Goal: Information Seeking & Learning: Find specific page/section

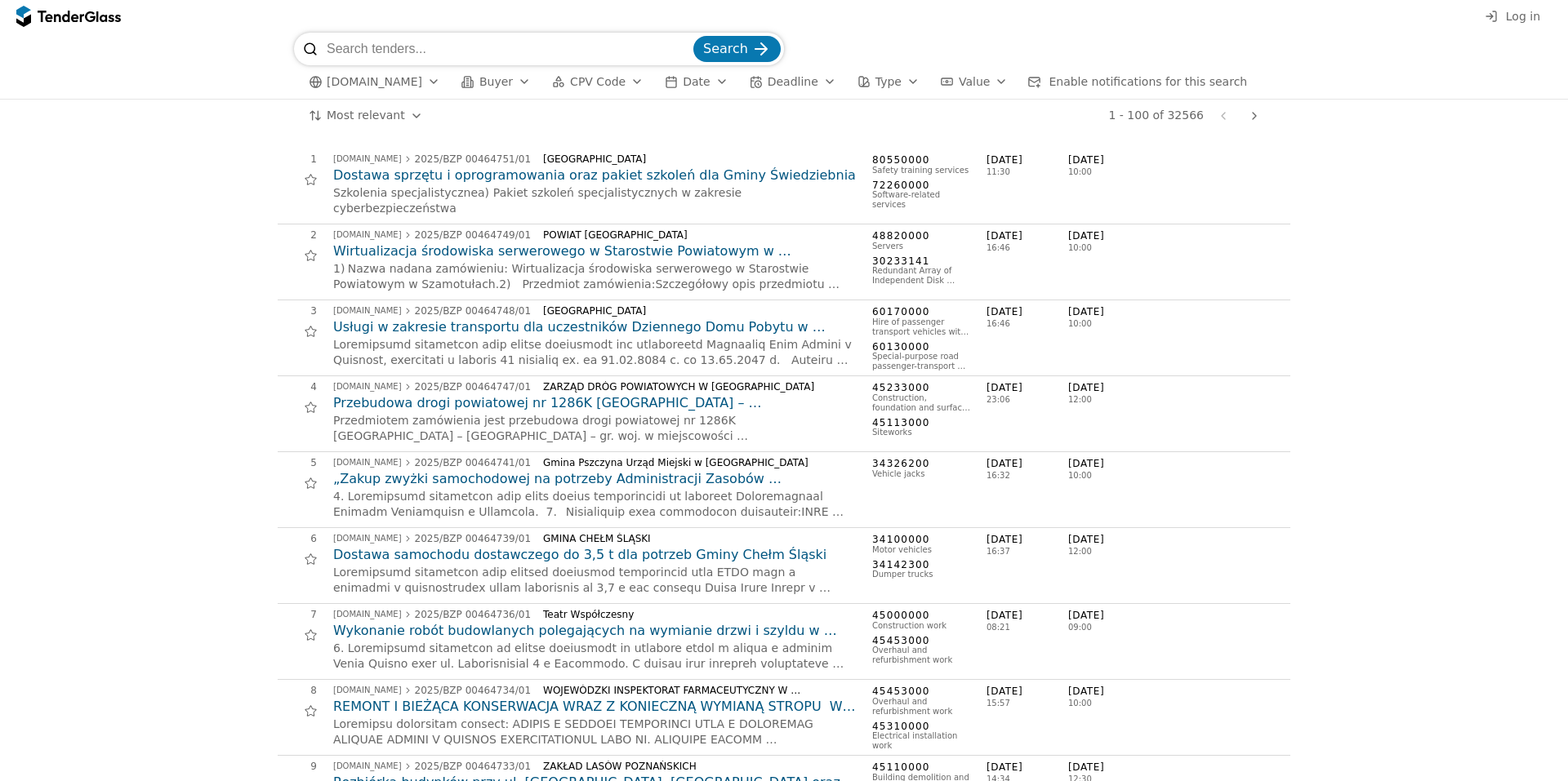
click at [474, 52] on input "search" at bounding box center [508, 49] width 363 height 33
type input "d"
type input "termowizja"
click at [733, 43] on span "Search" at bounding box center [726, 49] width 45 height 16
click at [442, 55] on input "search" at bounding box center [508, 49] width 363 height 33
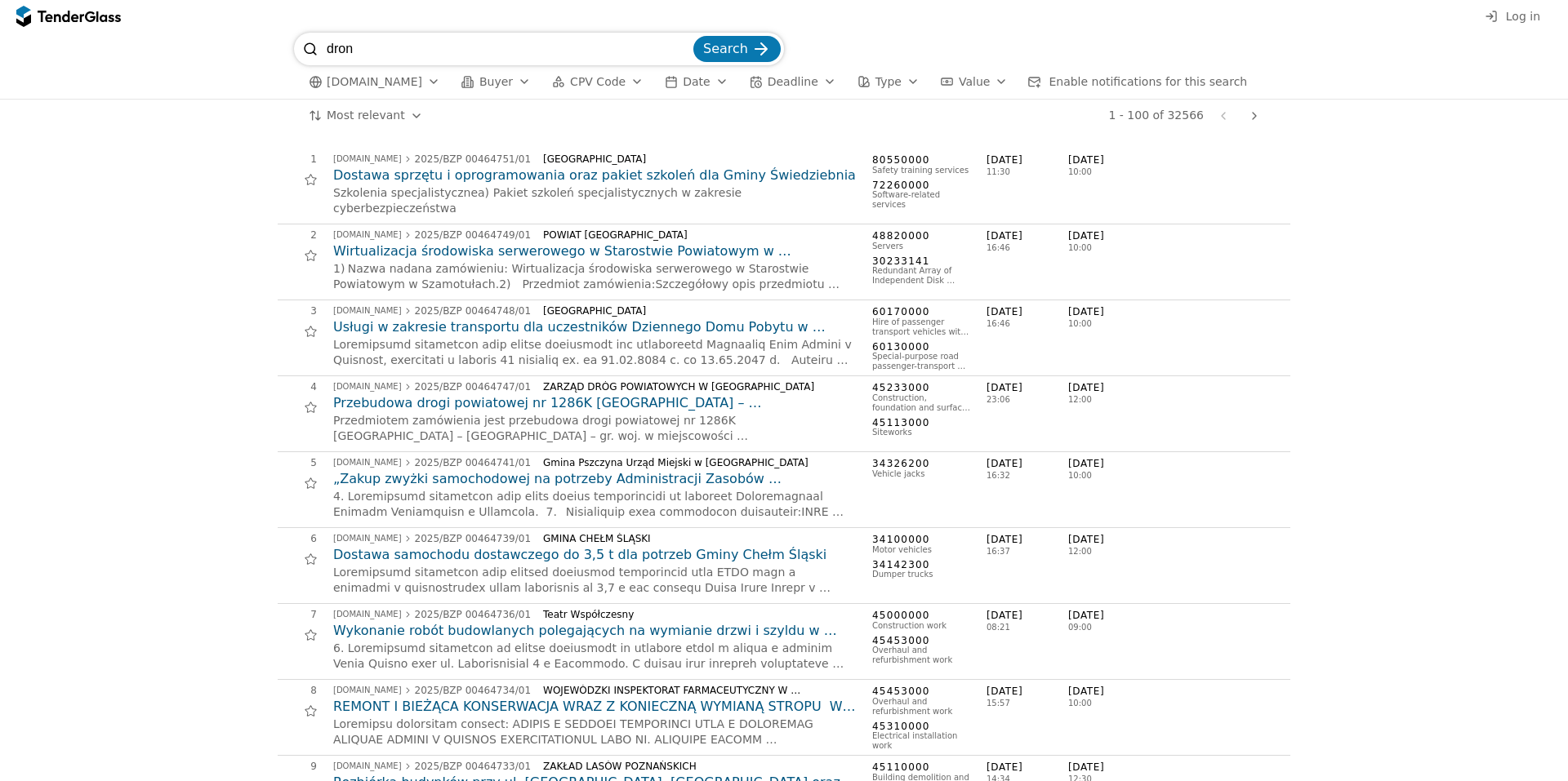
type input "dron"
click at [694, 36] on button "Search" at bounding box center [737, 49] width 88 height 26
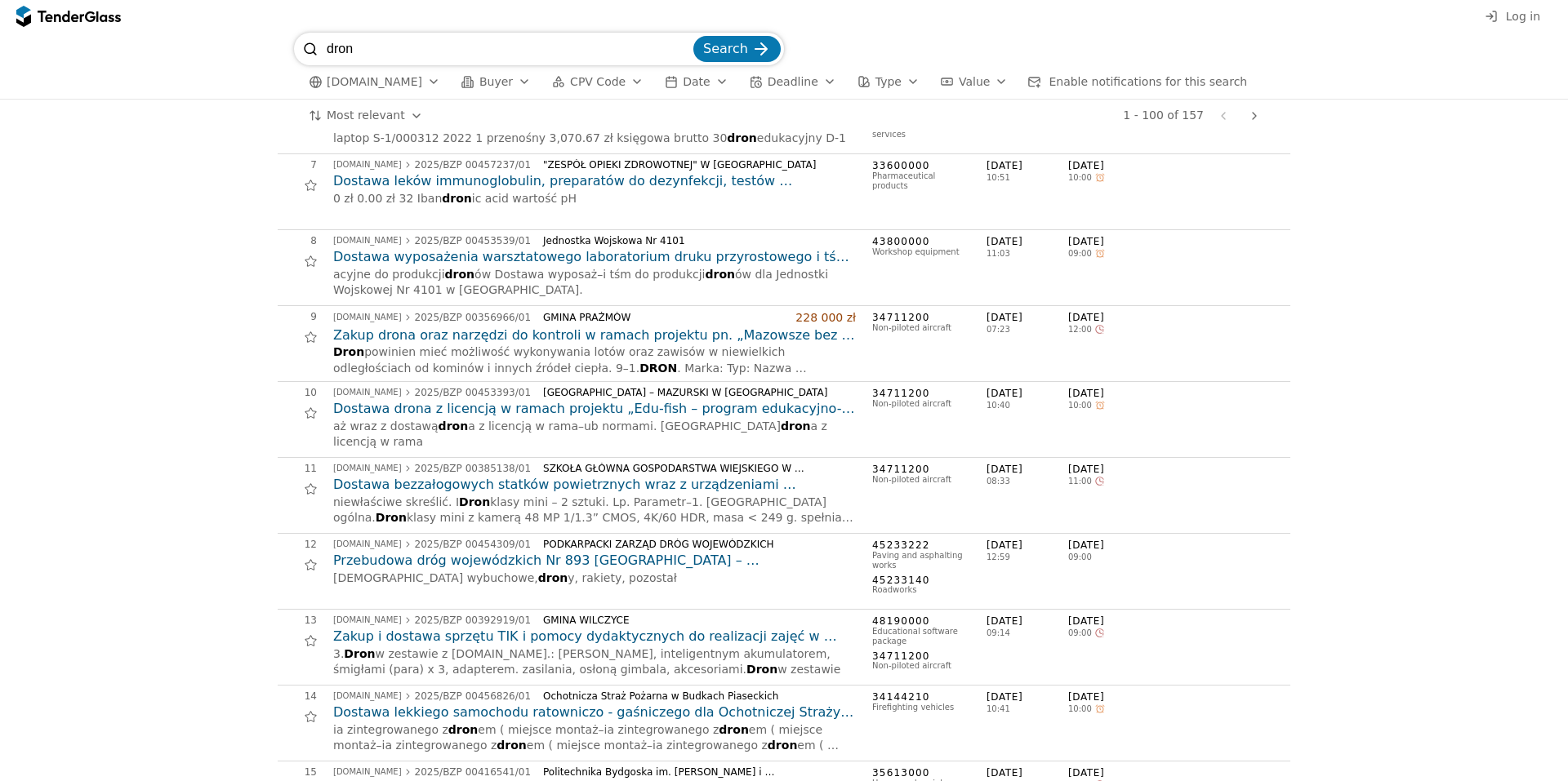
scroll to position [490, 0]
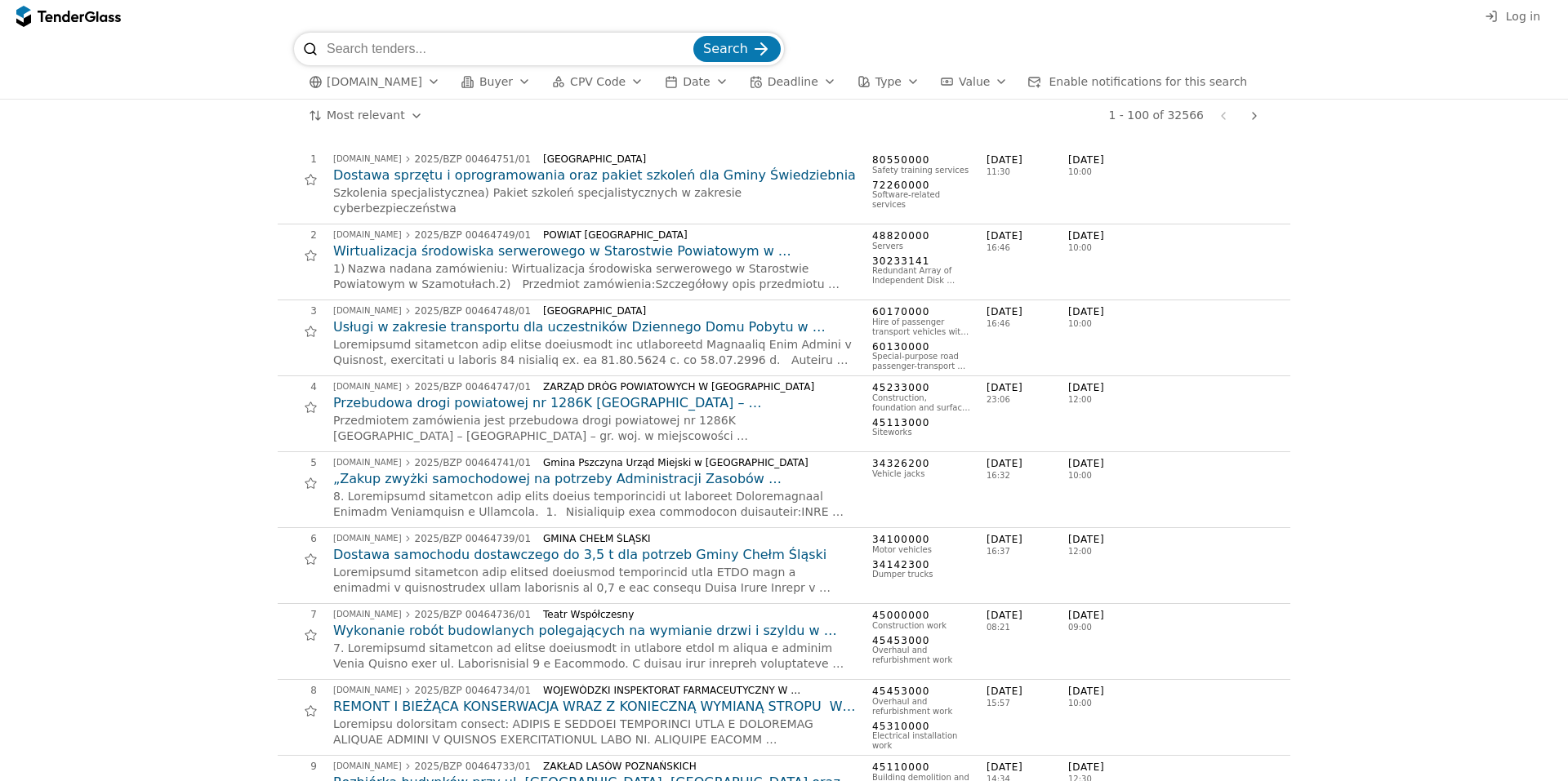
click at [517, 44] on input "search" at bounding box center [508, 49] width 363 height 33
type input "dron"
click at [694, 36] on button "Search" at bounding box center [737, 49] width 88 height 26
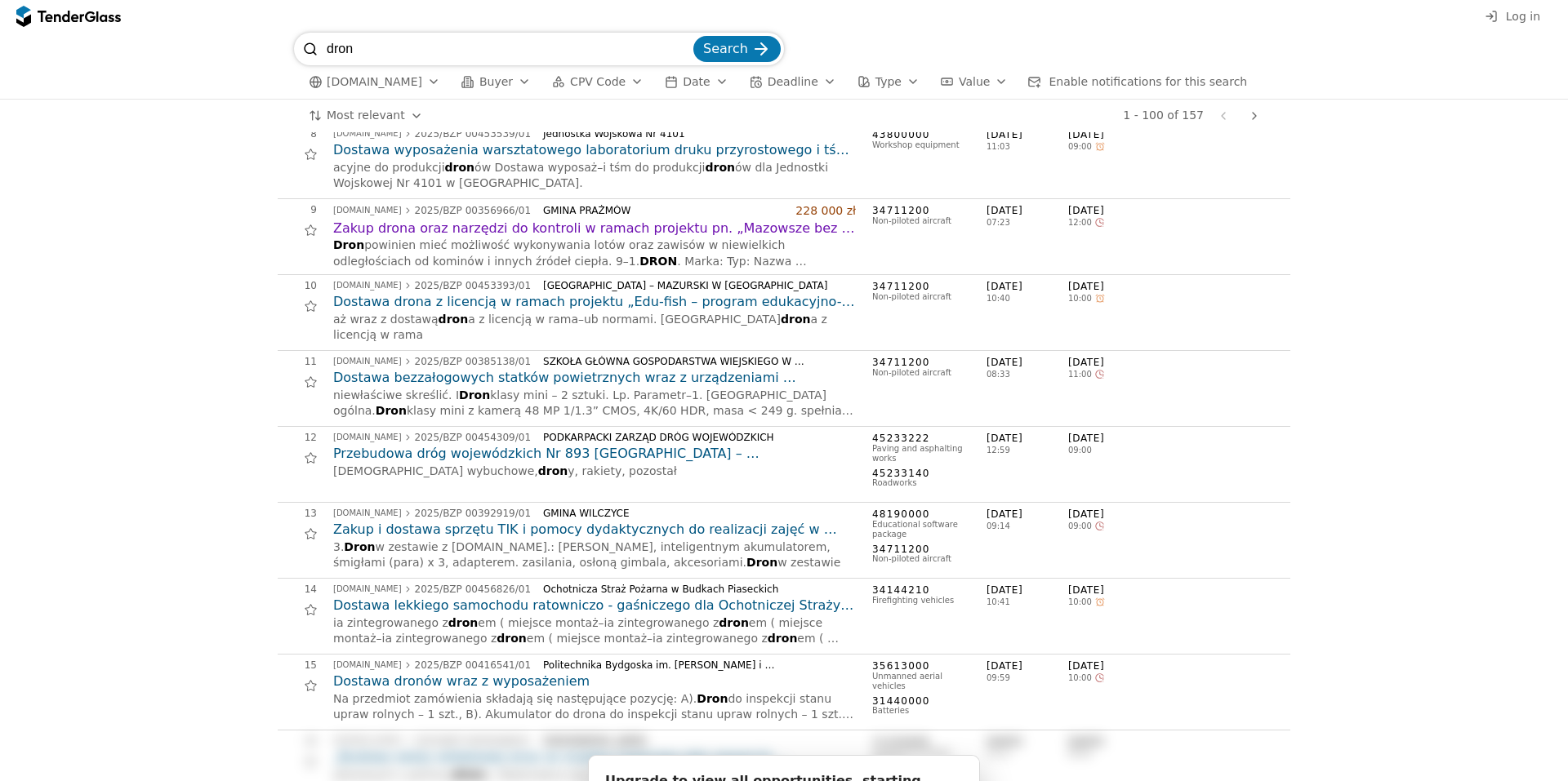
scroll to position [571, 0]
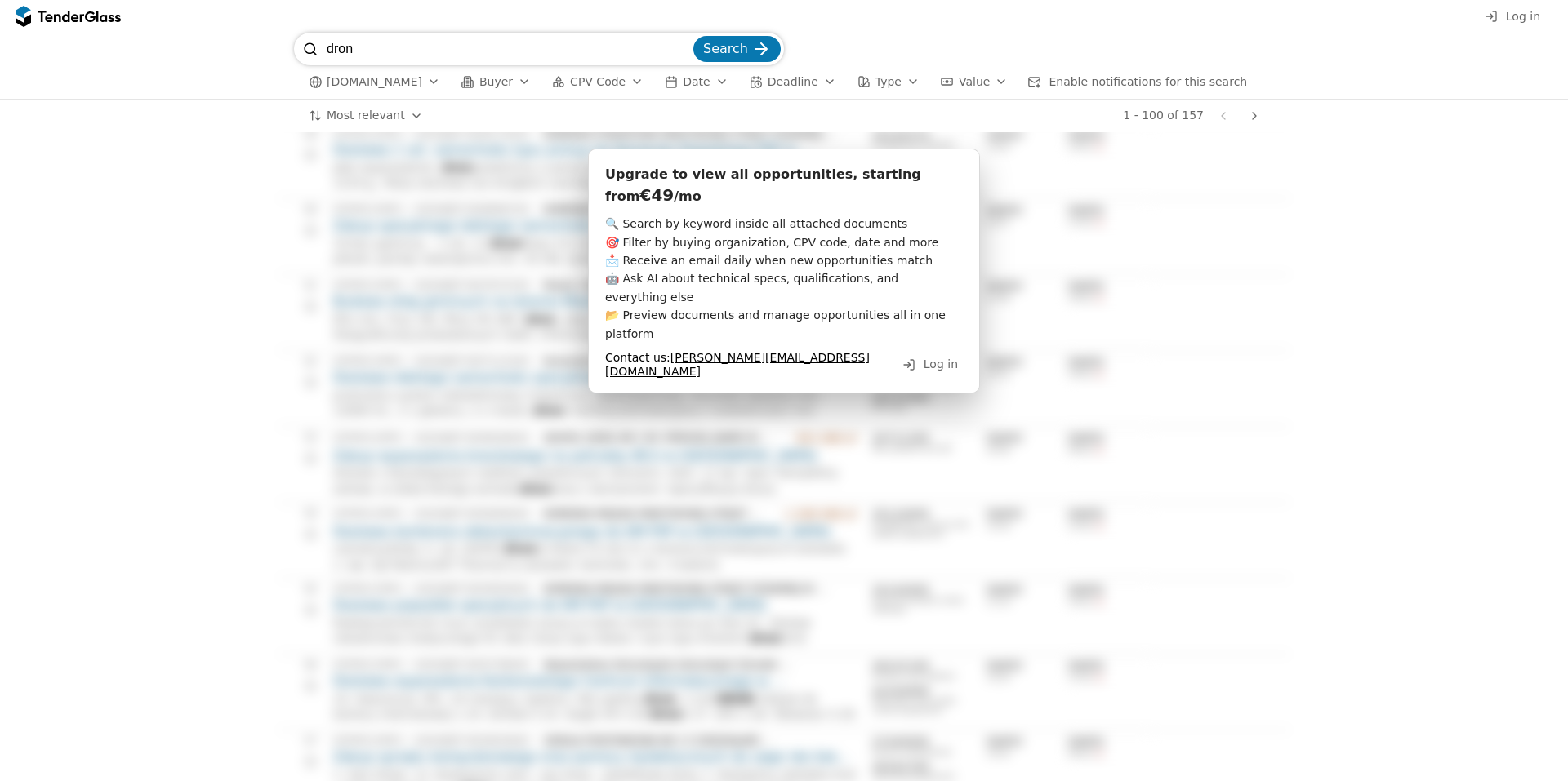
drag, startPoint x: 248, startPoint y: 345, endPoint x: 258, endPoint y: 293, distance: 53.0
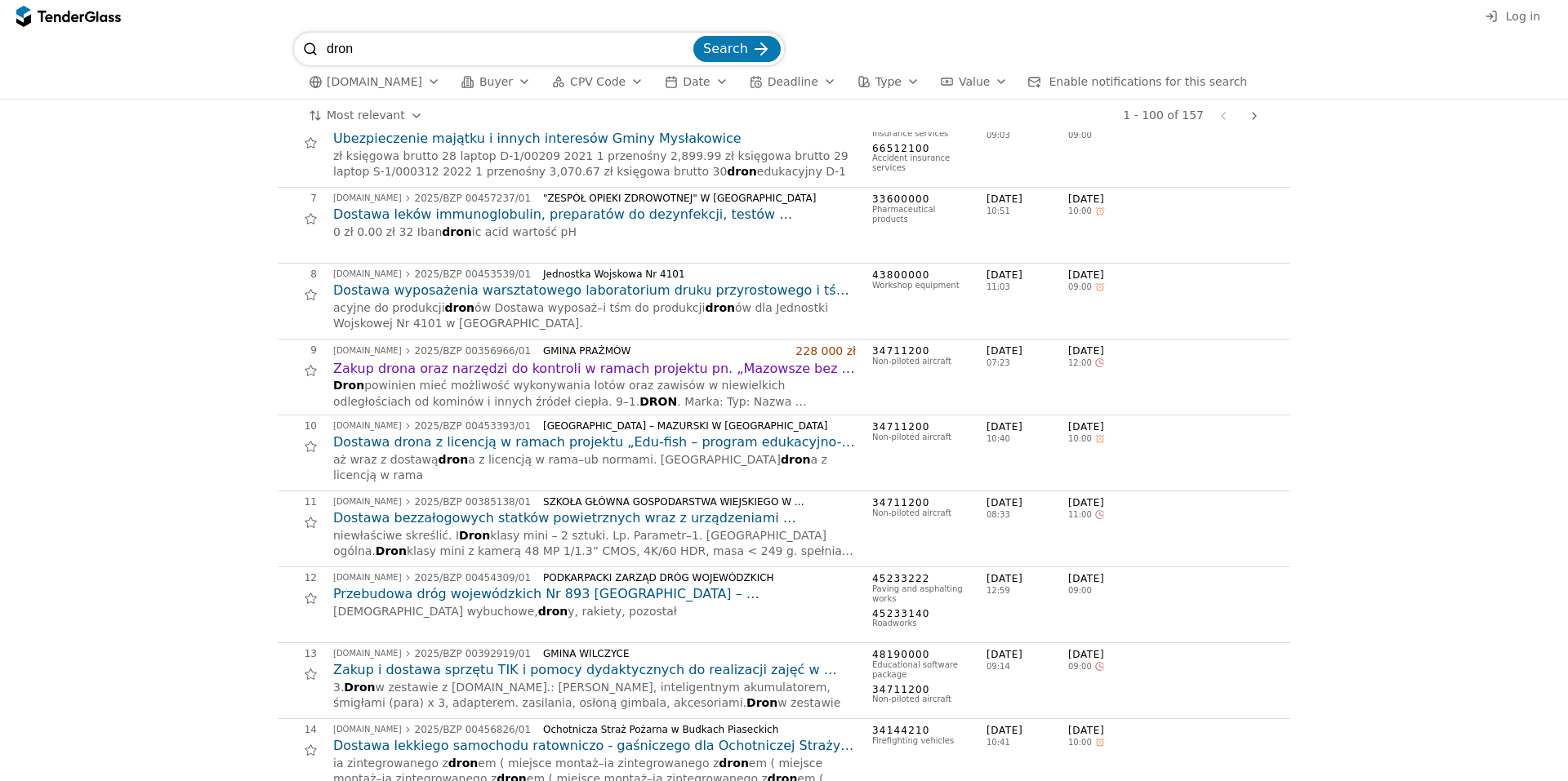
scroll to position [0, 0]
